Goal: Information Seeking & Learning: Learn about a topic

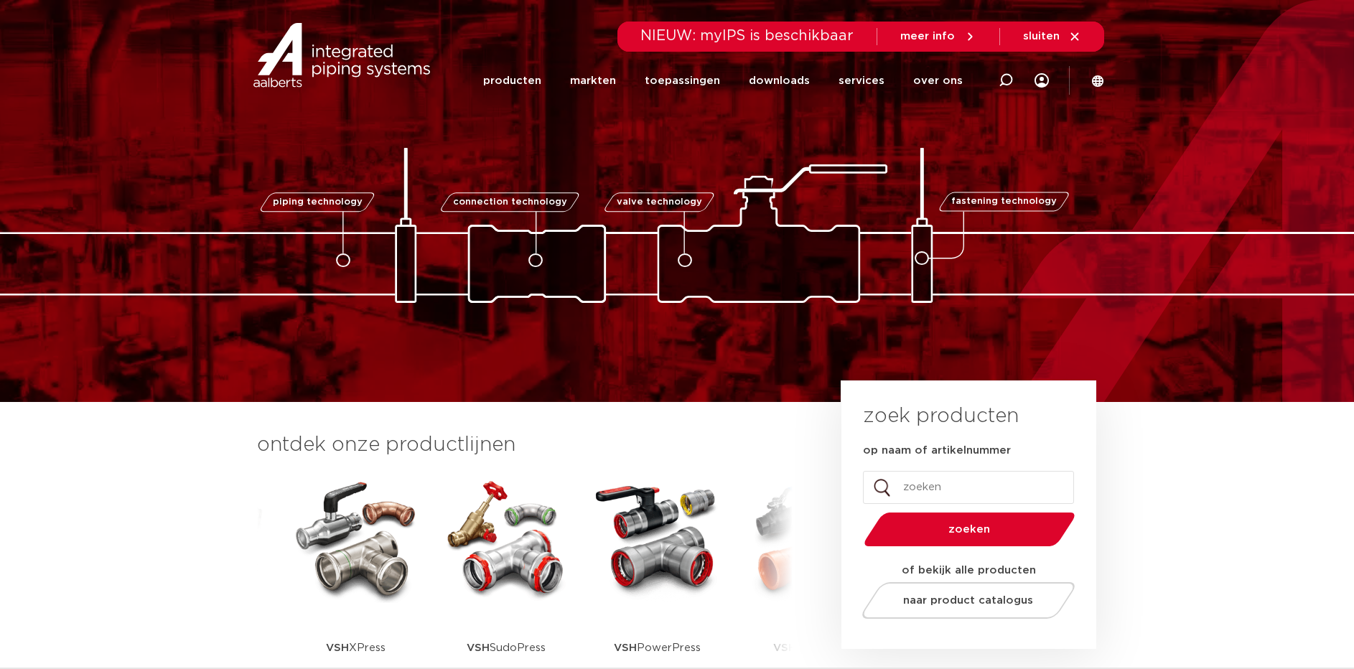
click at [356, 578] on img at bounding box center [355, 538] width 129 height 129
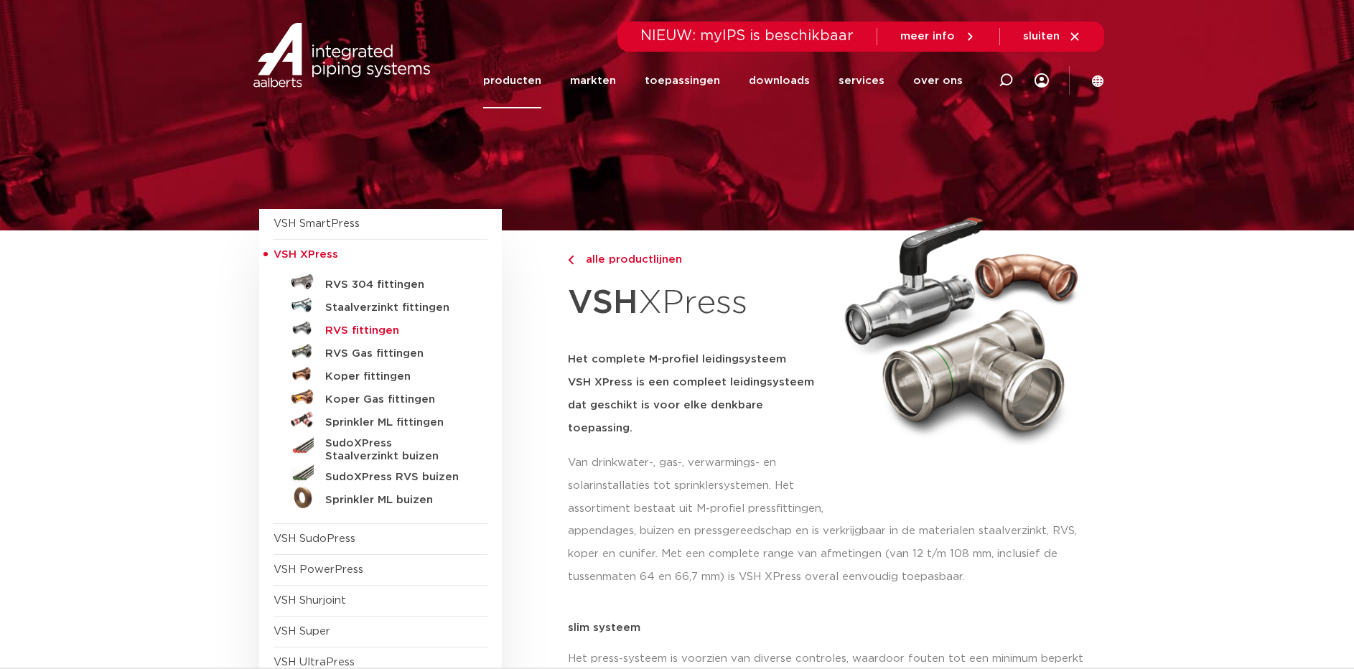
click at [335, 332] on h5 "RVS fittingen" at bounding box center [396, 331] width 142 height 13
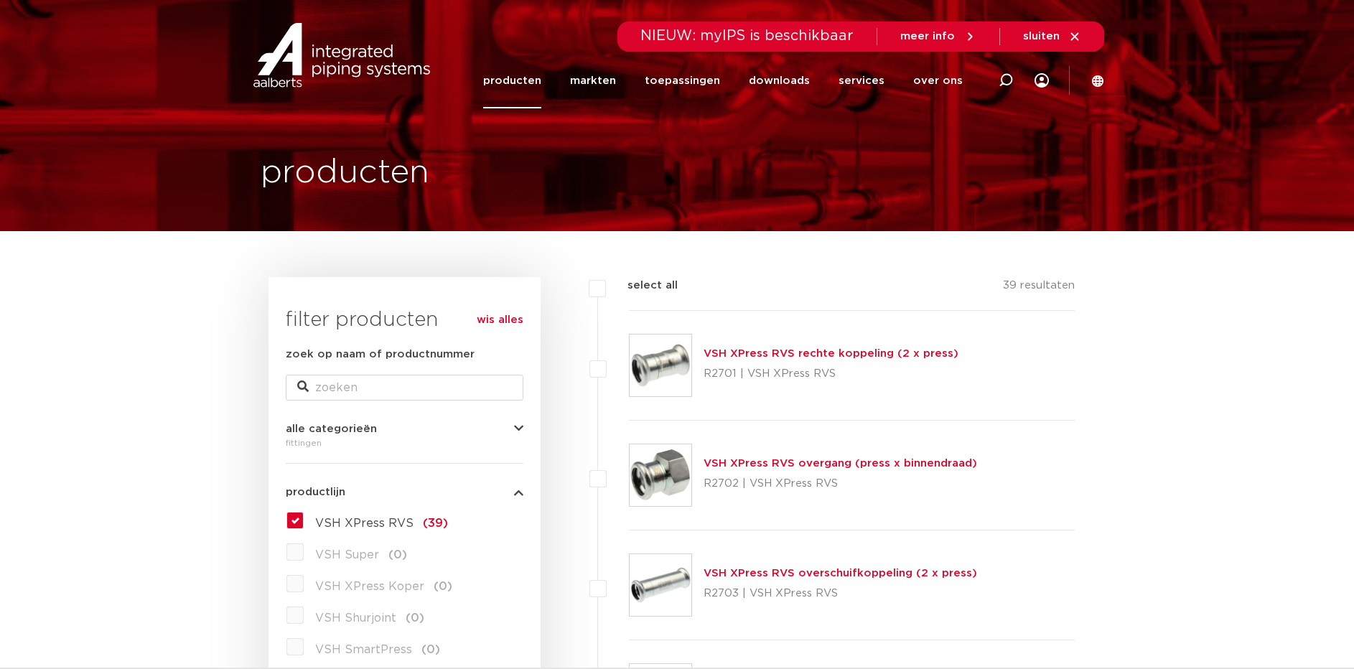
click at [830, 361] on div "VSH XPress RVS rechte koppeling (2 x press) R2701 | VSH XPress RVS" at bounding box center [831, 365] width 255 height 40
click at [774, 352] on link "VSH XPress RVS rechte koppeling (2 x press)" at bounding box center [831, 353] width 255 height 11
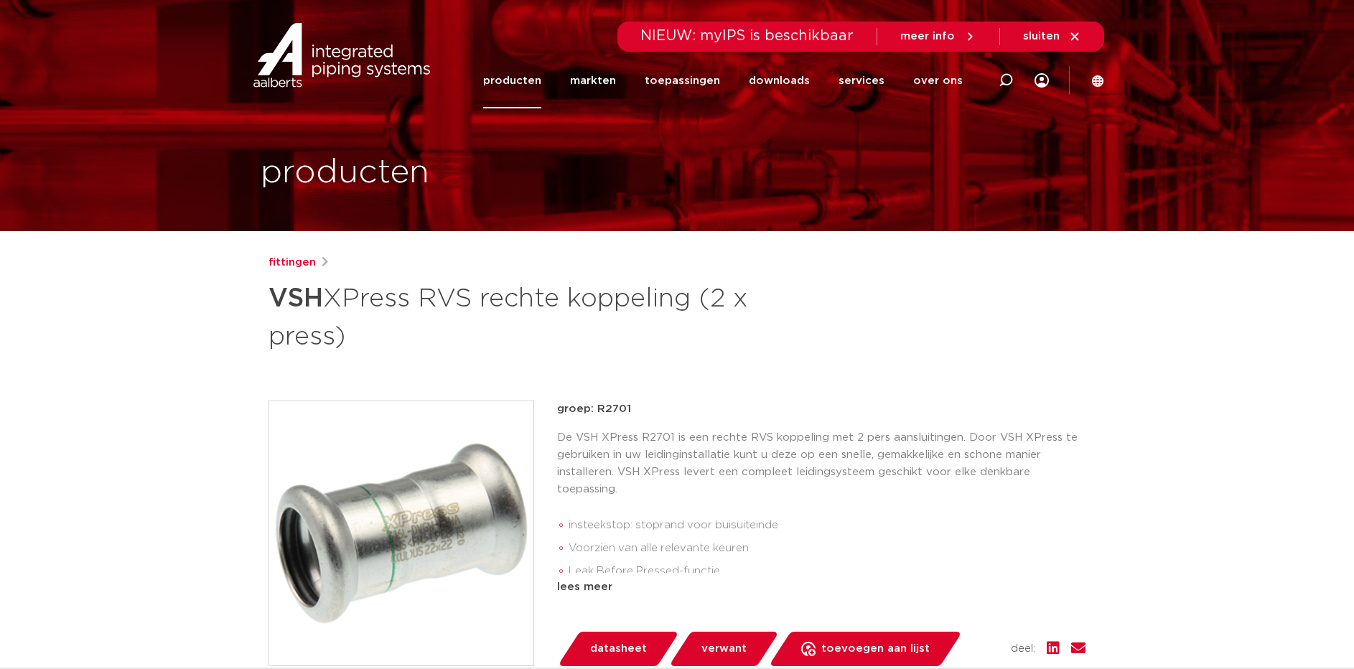
click at [617, 638] on span "datasheet" at bounding box center [618, 649] width 57 height 23
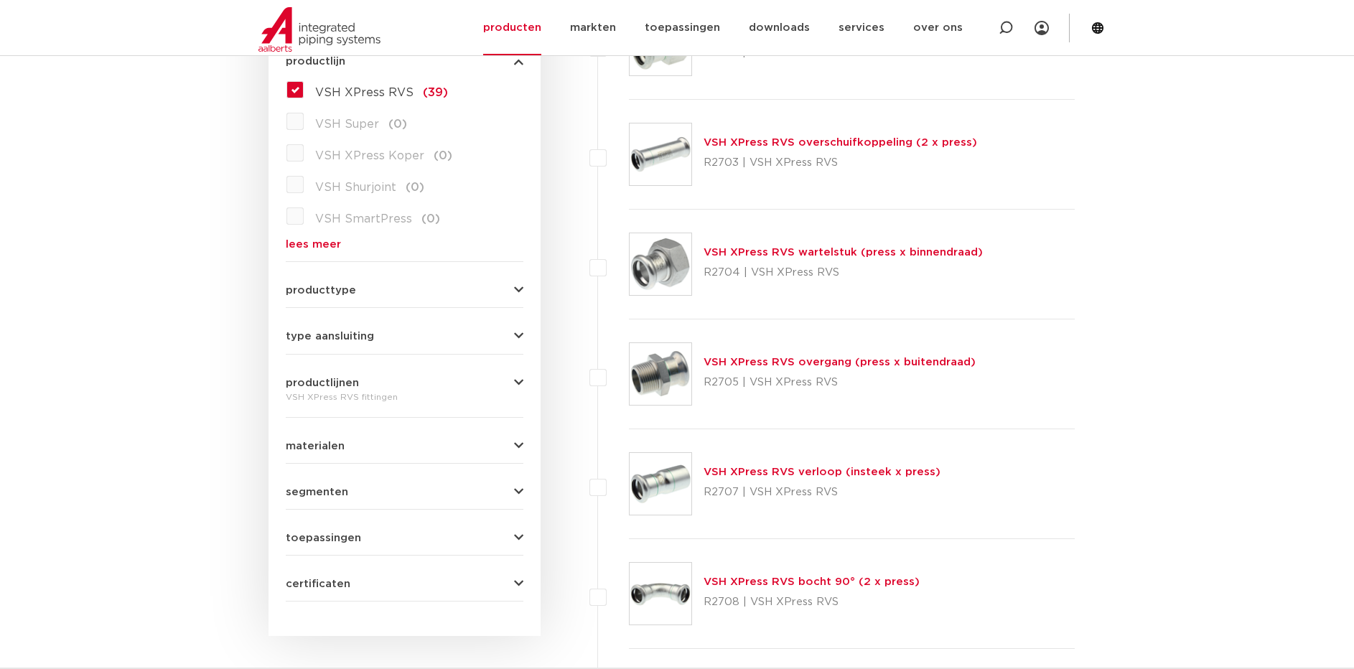
scroll to position [144, 0]
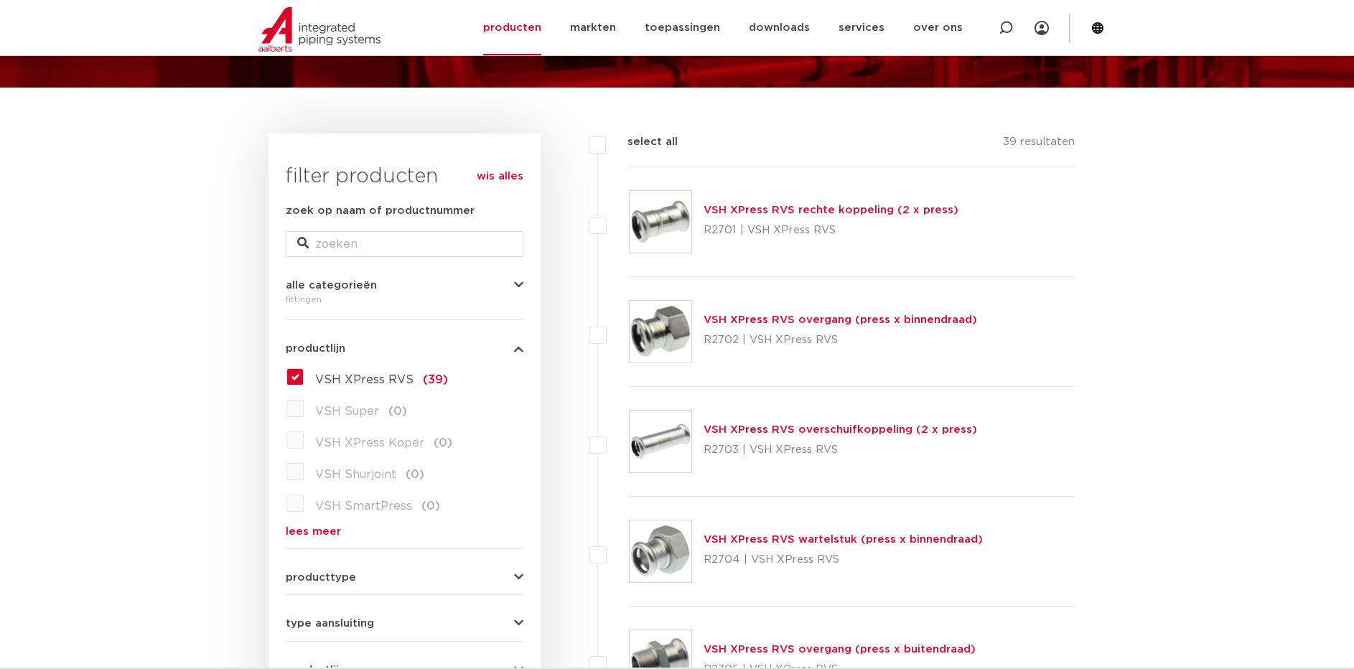
click at [327, 530] on link "lees meer" at bounding box center [405, 531] width 238 height 11
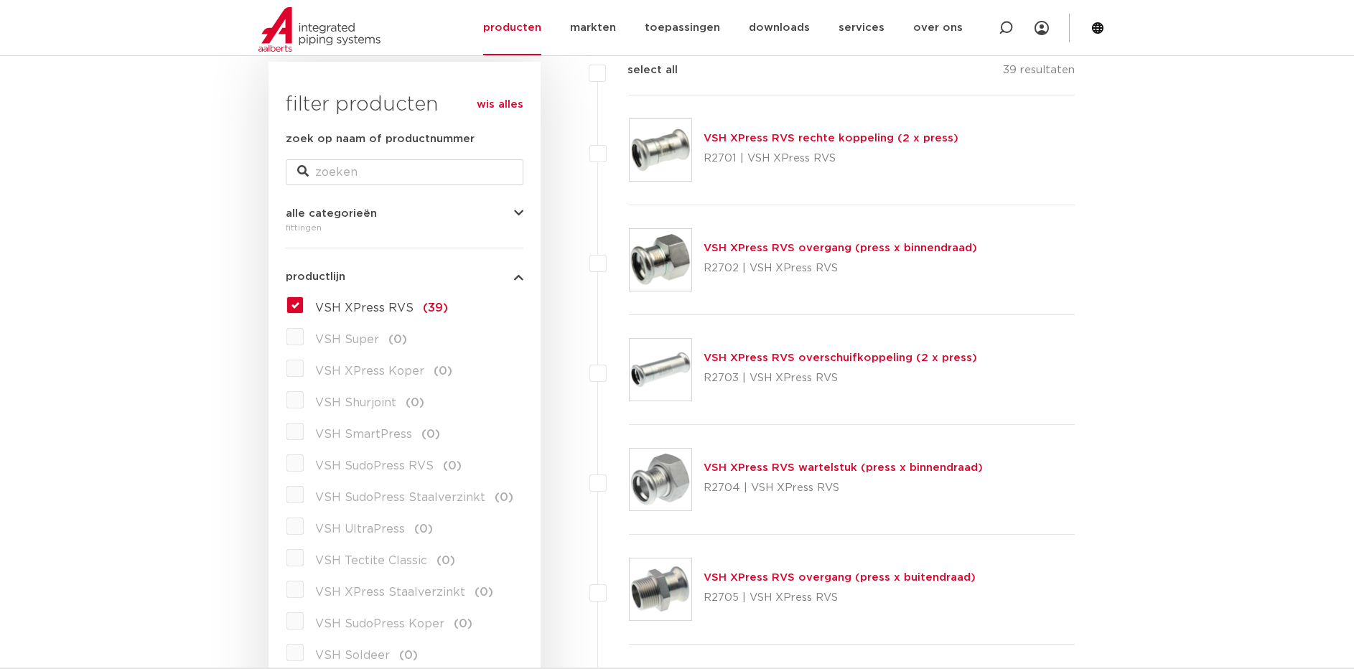
scroll to position [287, 0]
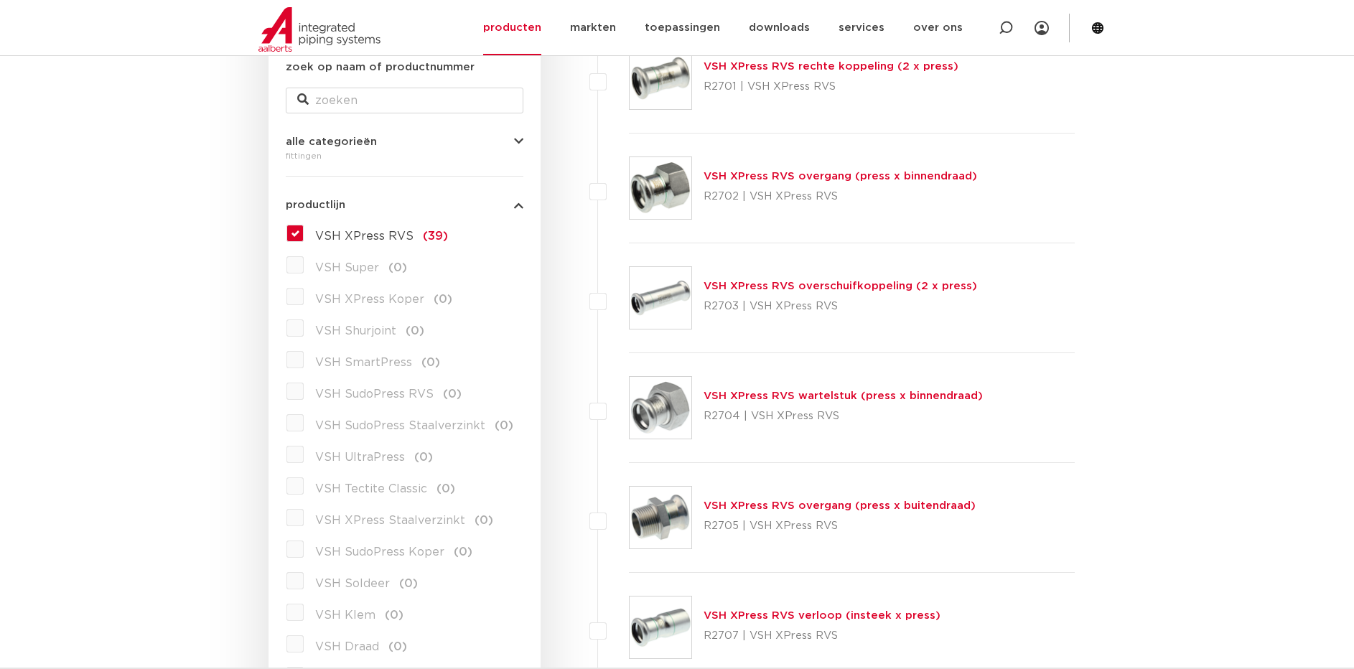
click at [304, 228] on label "VSH XPress RVS (39)" at bounding box center [376, 233] width 144 height 23
click at [0, 0] on input "VSH XPress RVS (39)" at bounding box center [0, 0] width 0 height 0
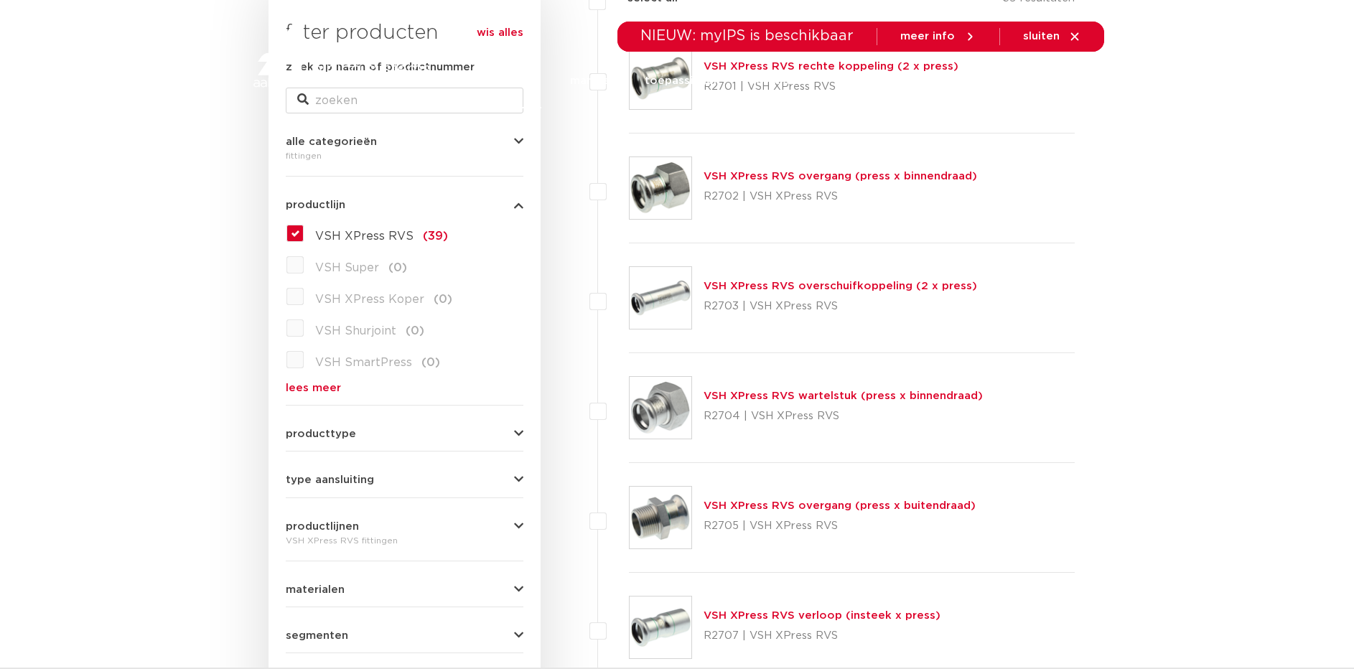
click at [508, 31] on div "NIEUW: myIPS is beschikbaar meer info sluiten" at bounding box center [677, 37] width 854 height 30
click at [513, 31] on div "NIEUW: myIPS is beschikbaar meer info sluiten" at bounding box center [677, 37] width 854 height 30
click at [513, 32] on div "NIEUW: myIPS is beschikbaar meer info sluiten" at bounding box center [677, 37] width 854 height 30
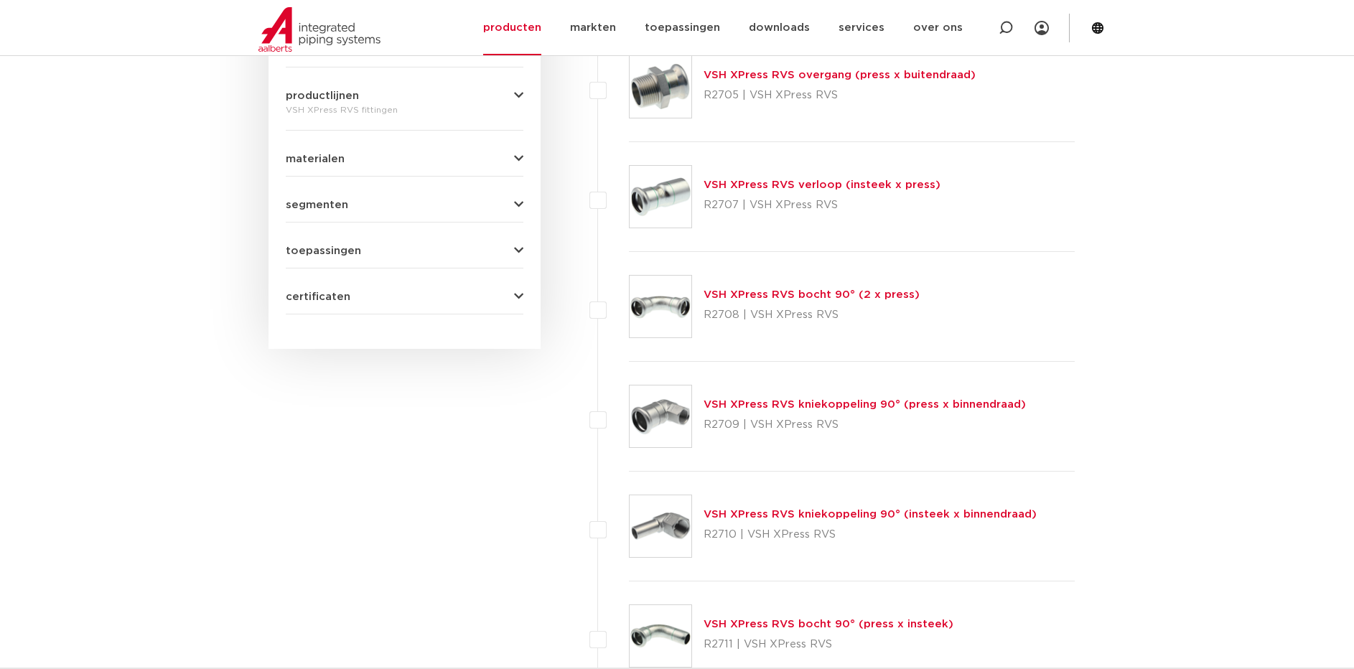
scroll to position [646, 0]
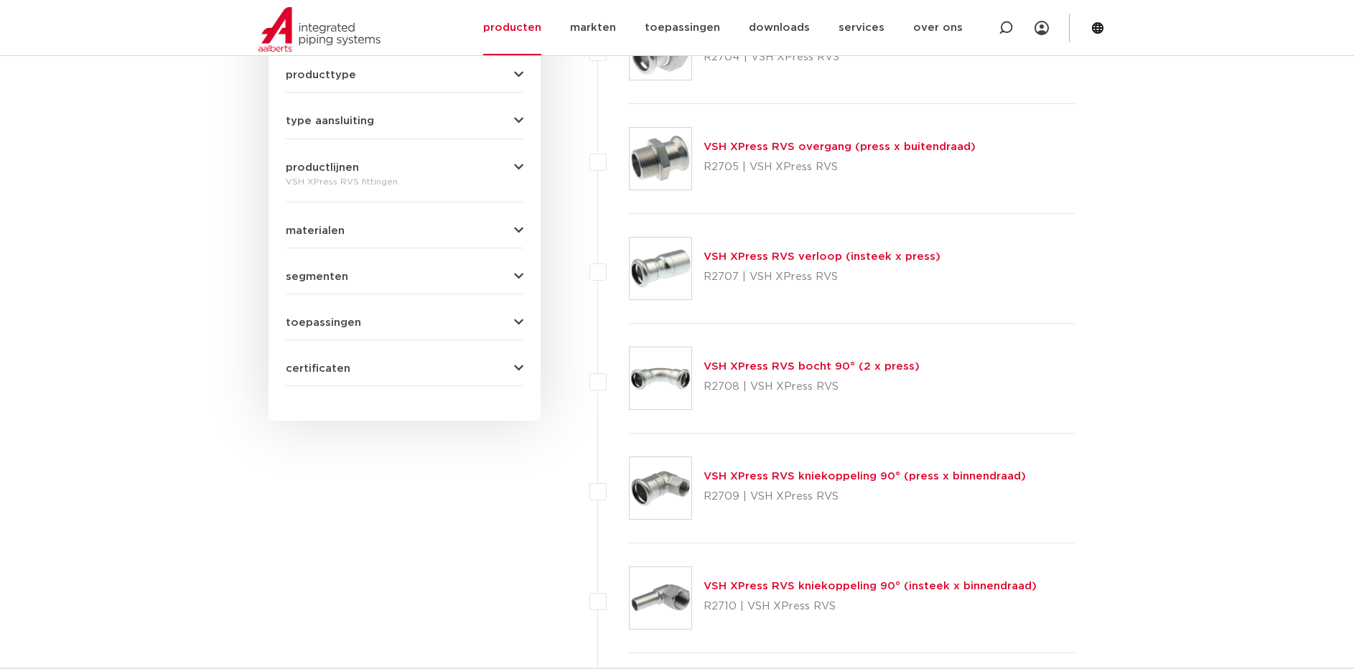
click at [519, 162] on icon "button" at bounding box center [518, 167] width 9 height 11
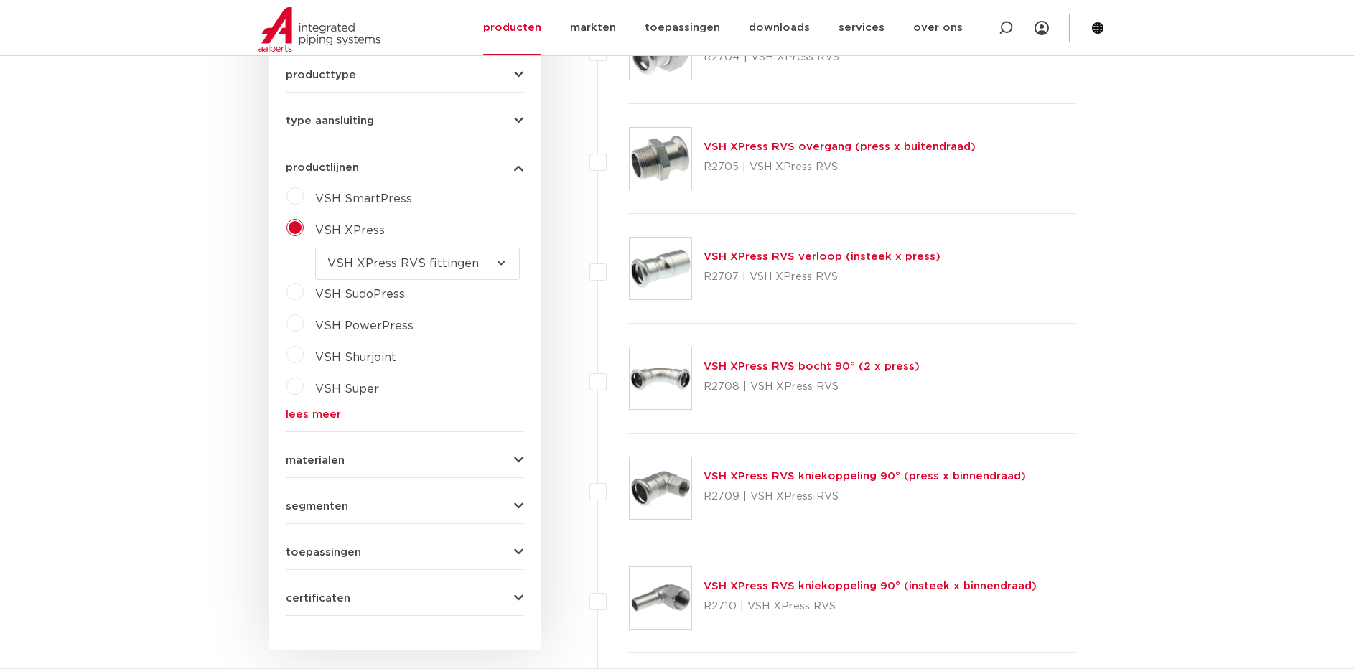
click at [506, 269] on select "maak een keuze VSH XPress RVS 304 fittingen VSH XPress Staalverzinkt fittingen …" at bounding box center [417, 264] width 205 height 32
click at [304, 225] on label "VSH XPress" at bounding box center [344, 227] width 81 height 23
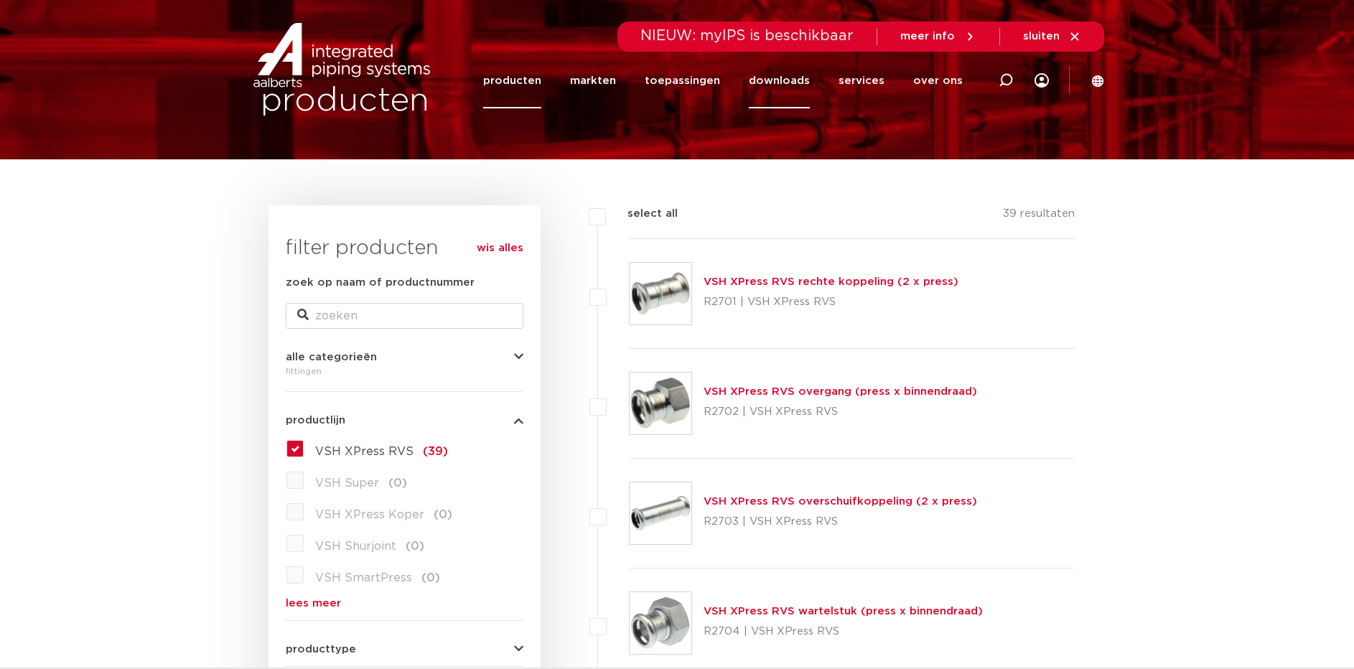
scroll to position [0, 0]
